Goal: Task Accomplishment & Management: Manage account settings

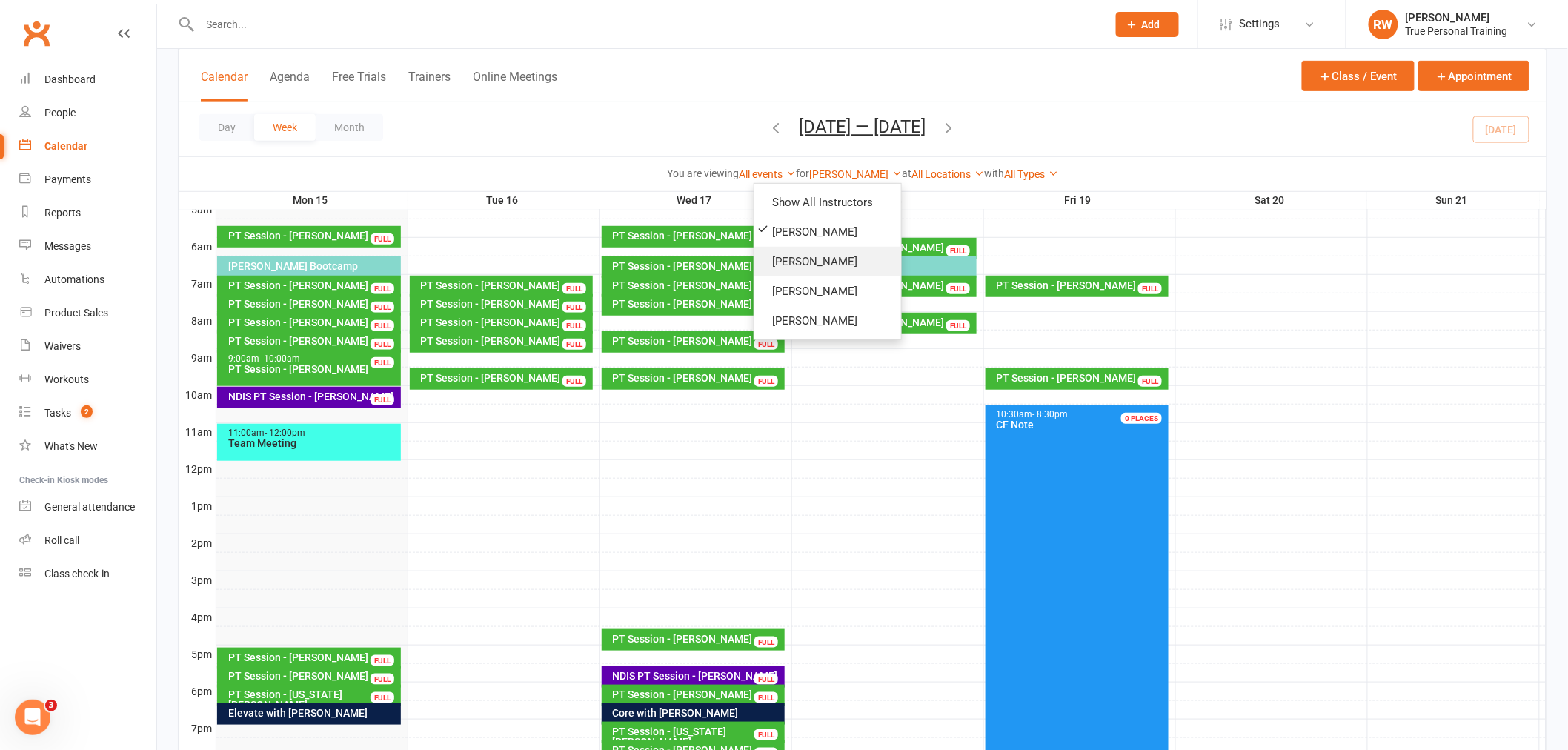
scroll to position [286, 0]
click at [823, 260] on link "[PERSON_NAME]" at bounding box center [827, 261] width 146 height 30
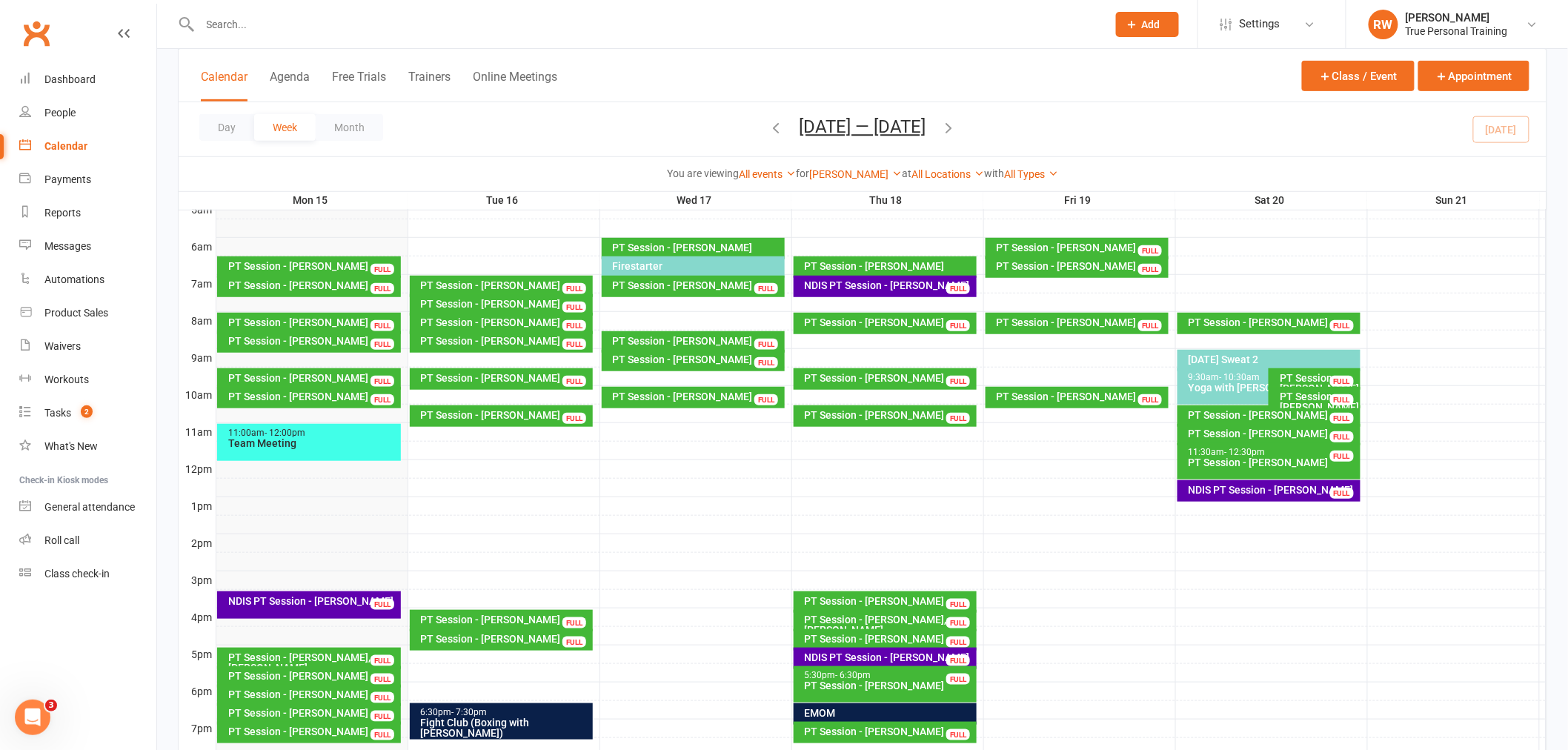
click at [1039, 321] on div "PT Session - [PERSON_NAME]" at bounding box center [1082, 322] width 171 height 10
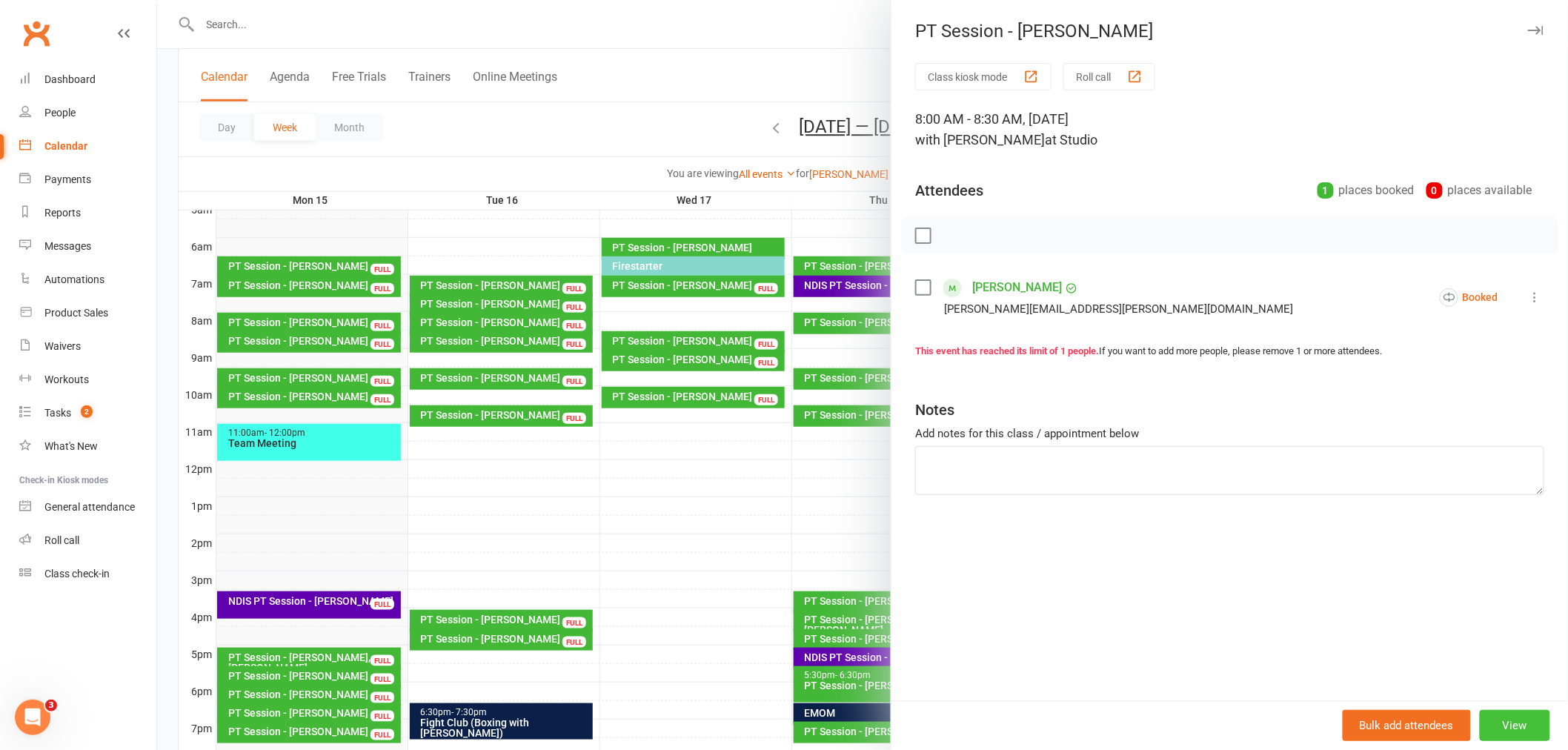
click at [1523, 726] on button "View" at bounding box center [1515, 725] width 70 height 31
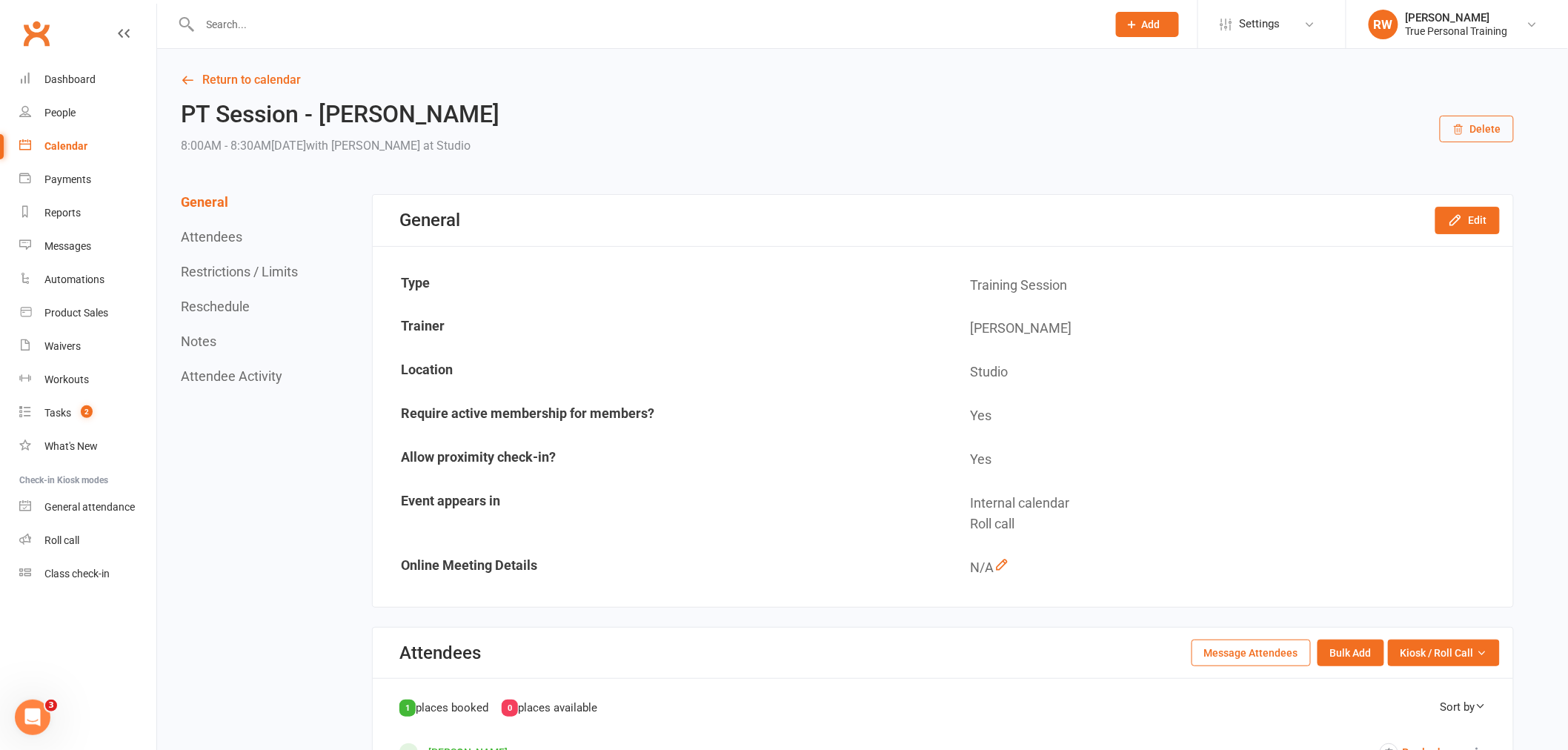
click at [1498, 122] on button "Delete" at bounding box center [1477, 129] width 74 height 27
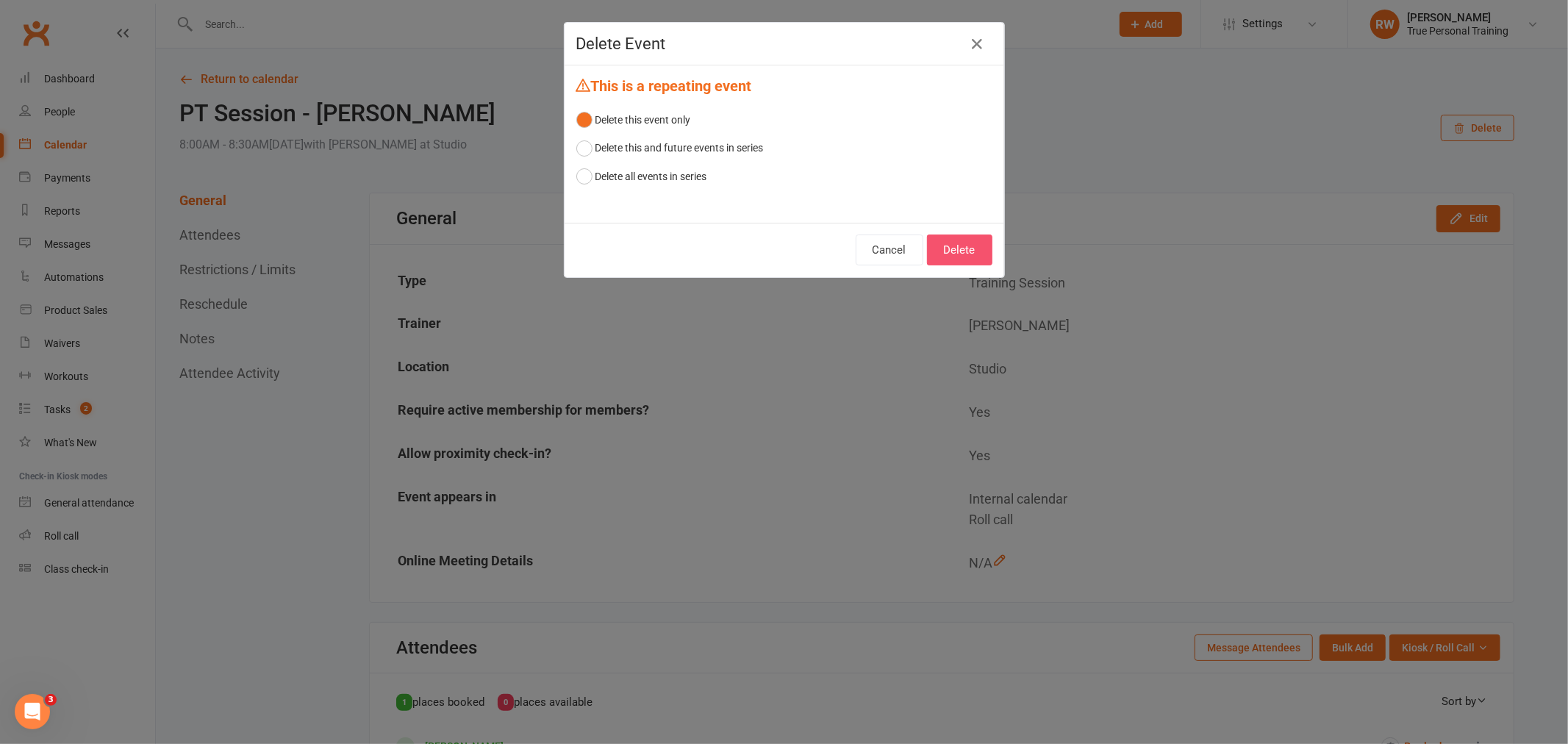
click at [964, 247] on button "Delete" at bounding box center [960, 249] width 65 height 31
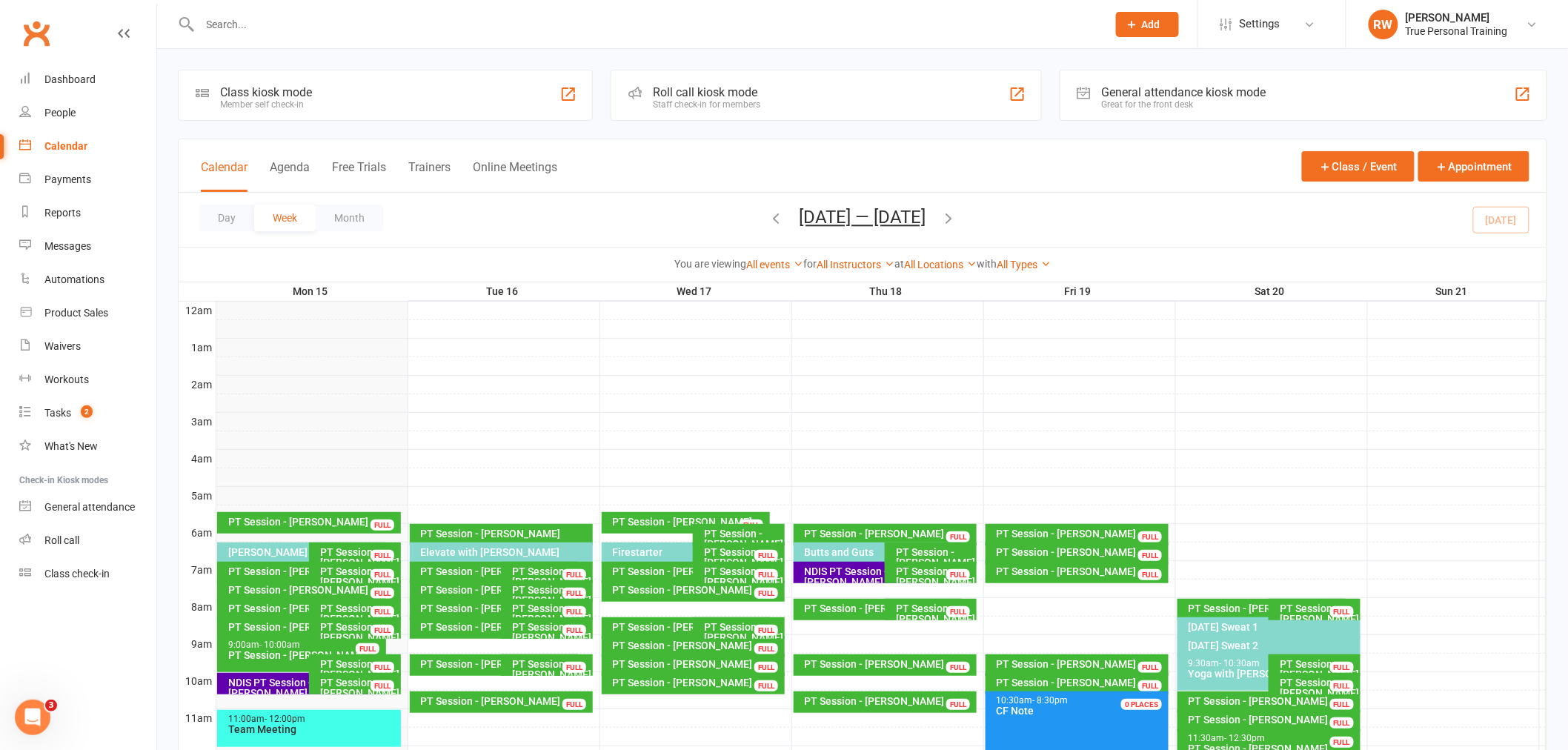
click at [1144, 233] on div "Day Week Month [DATE] — [DATE] [DATE] Sun Mon Tue Wed Thu Fri Sat 31 01 02 03 0…" at bounding box center [862, 220] width 1368 height 54
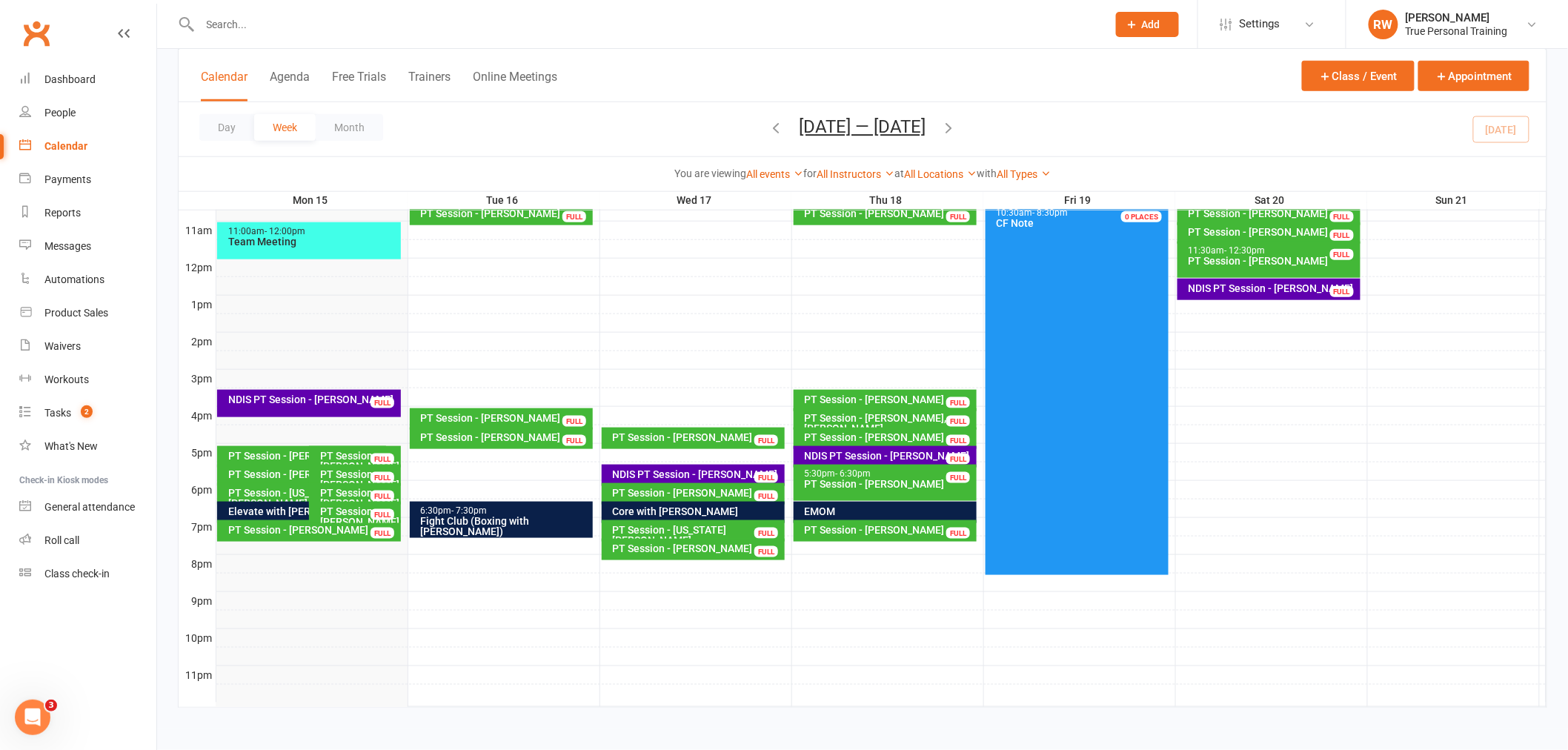
scroll to position [405, 0]
